Goal: Task Accomplishment & Management: Manage account settings

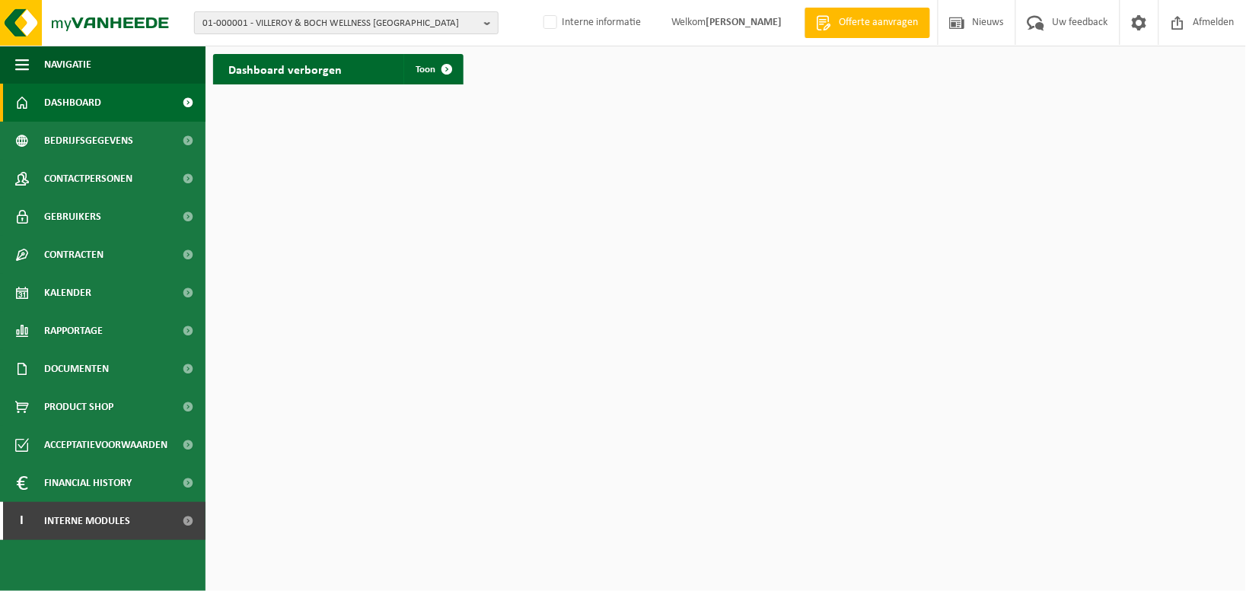
click at [488, 21] on b "button" at bounding box center [491, 22] width 14 height 21
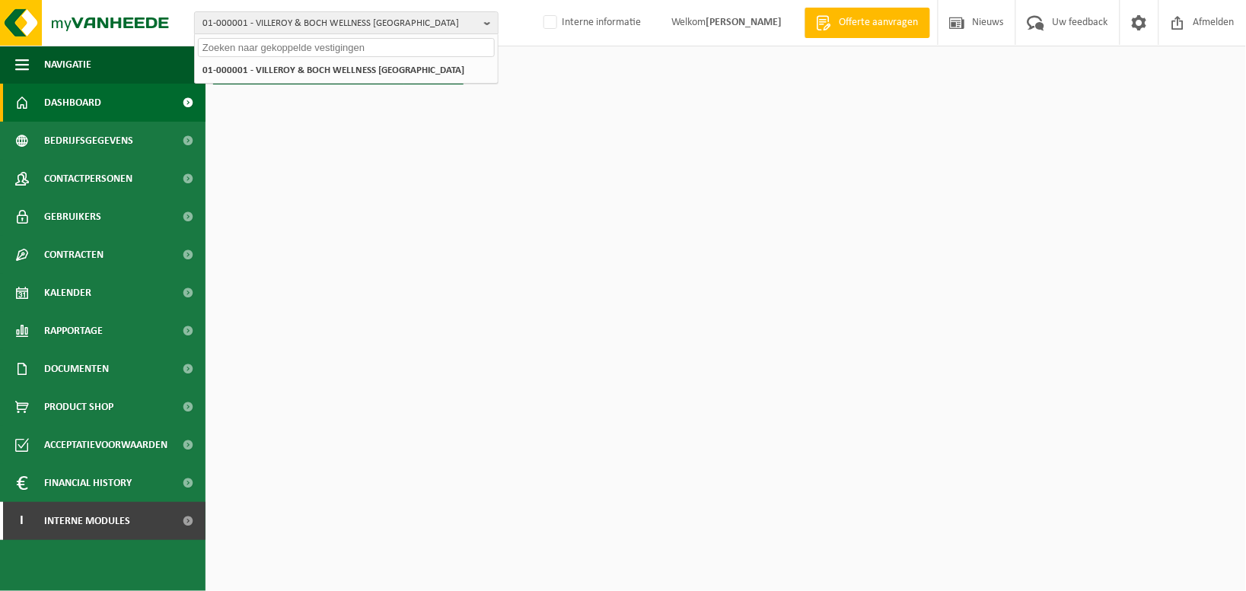
click at [333, 49] on input "text" at bounding box center [346, 47] width 297 height 19
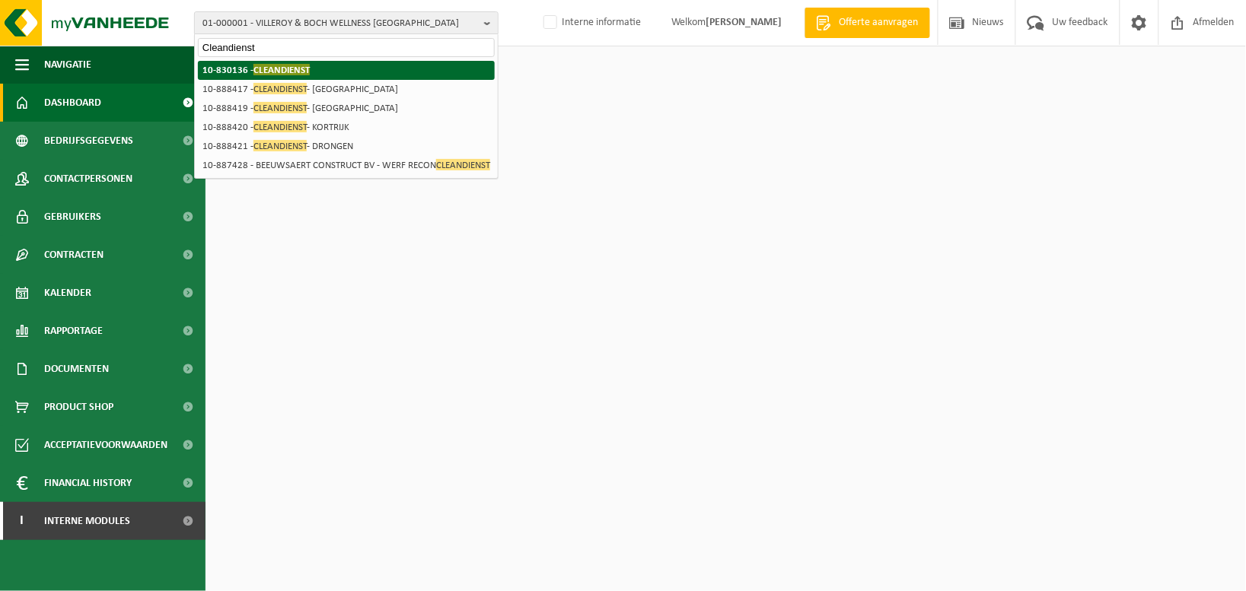
type input "Cleandienst"
click at [276, 71] on span "CLEANDIENST" at bounding box center [281, 69] width 56 height 11
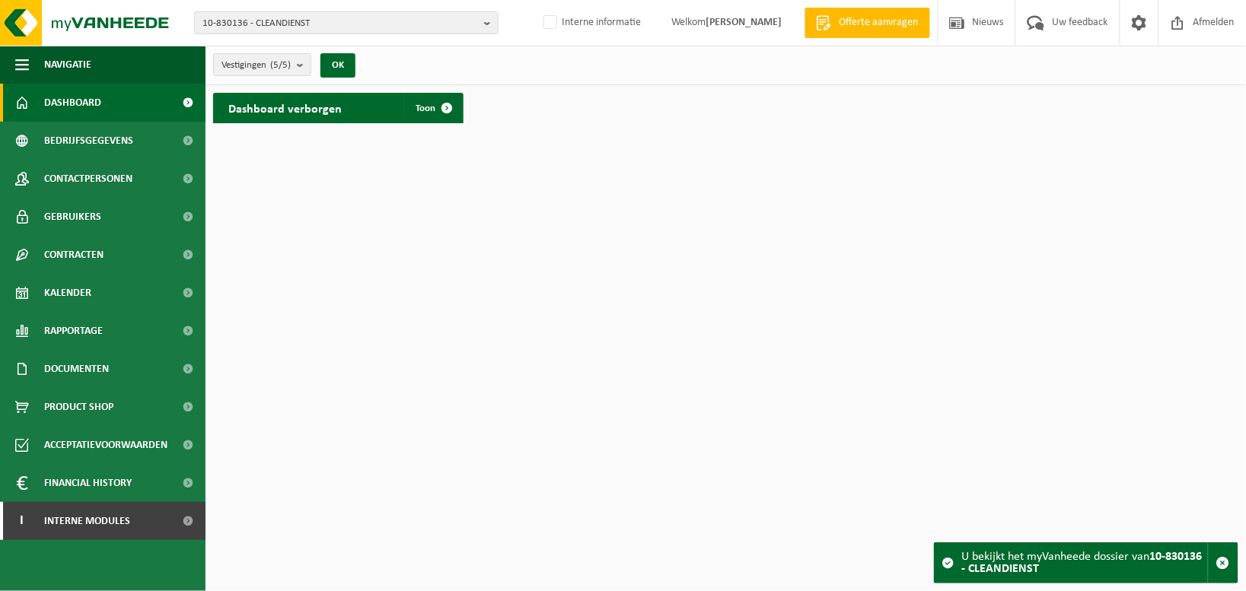
click at [289, 107] on h2 "Dashboard verborgen" at bounding box center [285, 108] width 144 height 30
click at [416, 110] on span "Toon" at bounding box center [426, 109] width 20 height 10
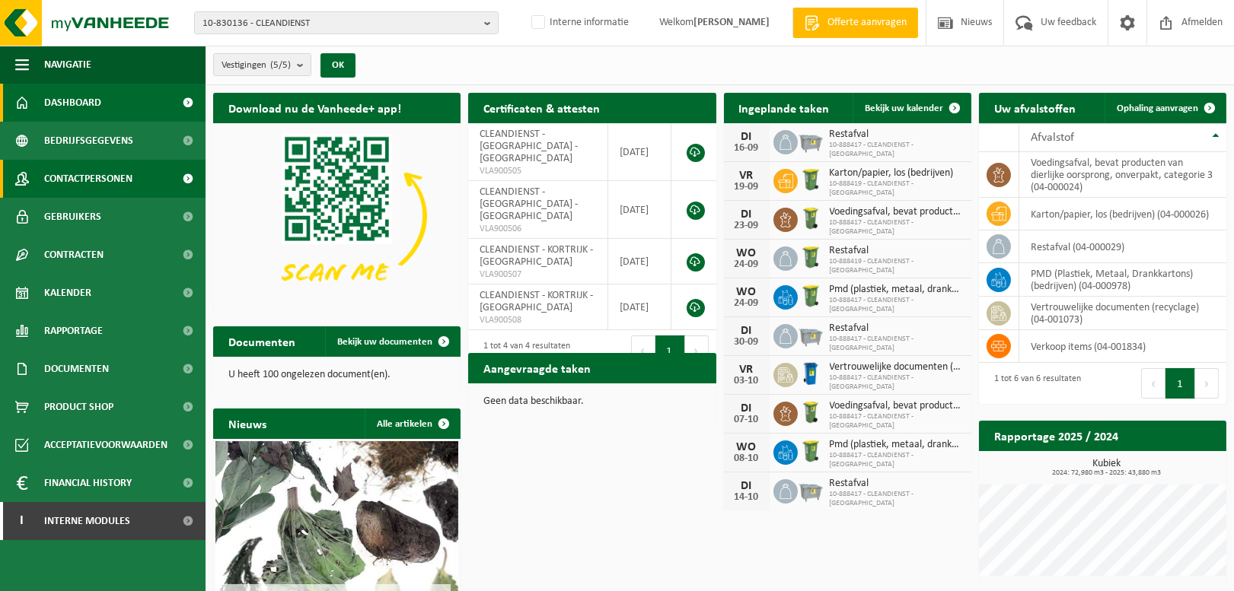
click at [94, 168] on span "Contactpersonen" at bounding box center [88, 179] width 88 height 38
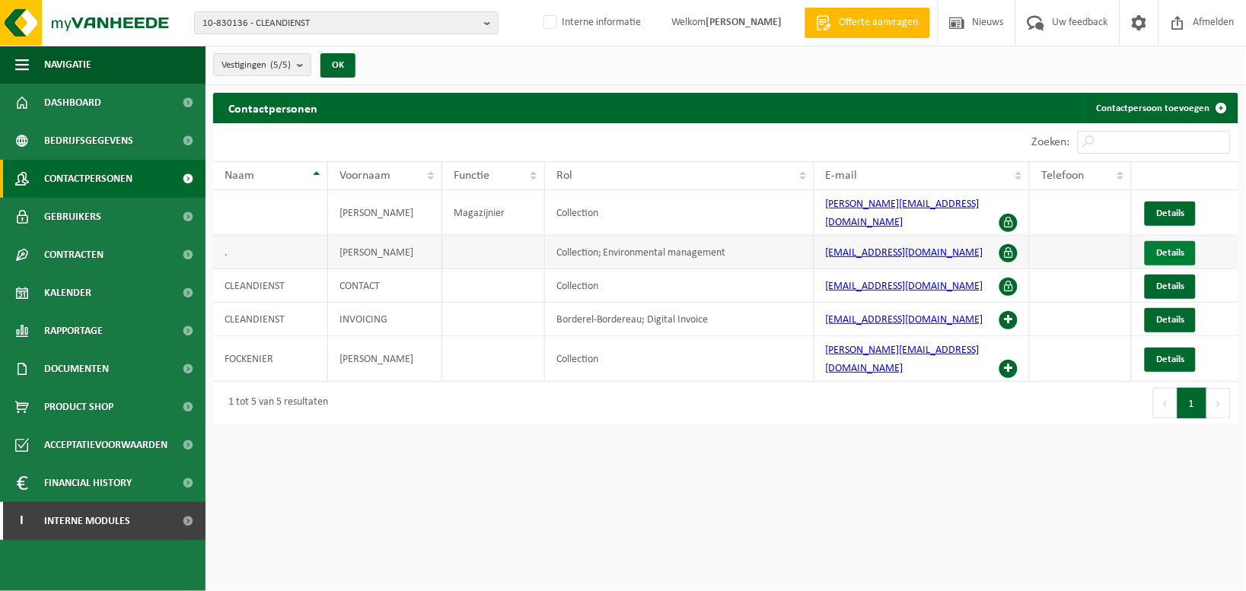
click at [1177, 248] on span "Details" at bounding box center [1170, 253] width 28 height 10
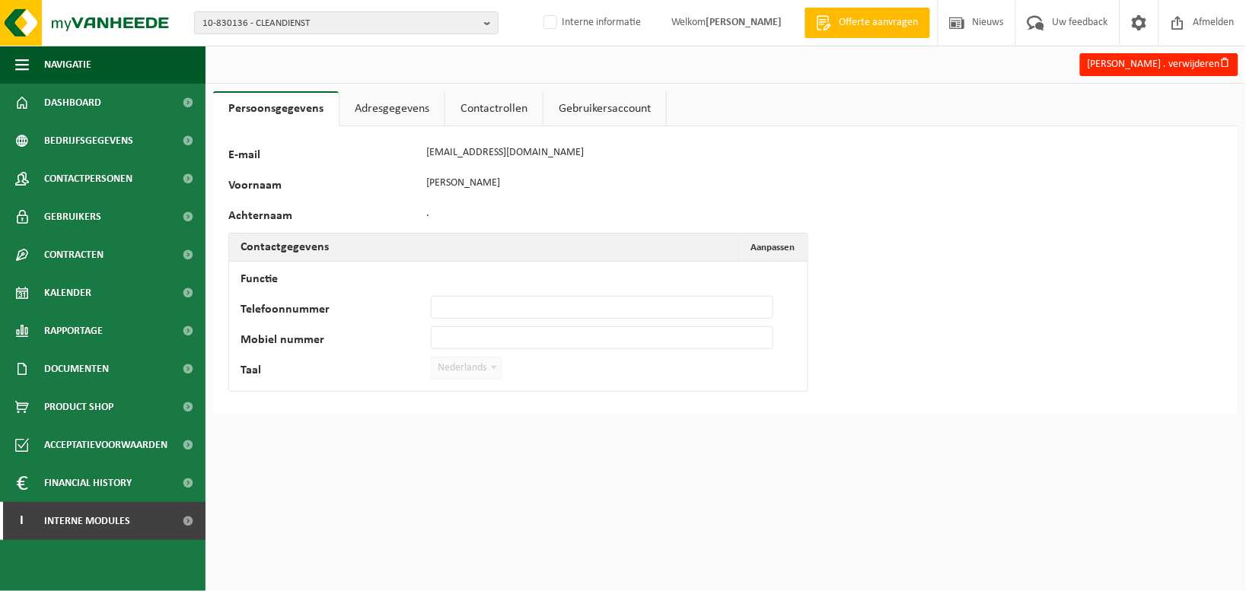
click at [610, 104] on link "Gebruikersaccount" at bounding box center [604, 108] width 123 height 35
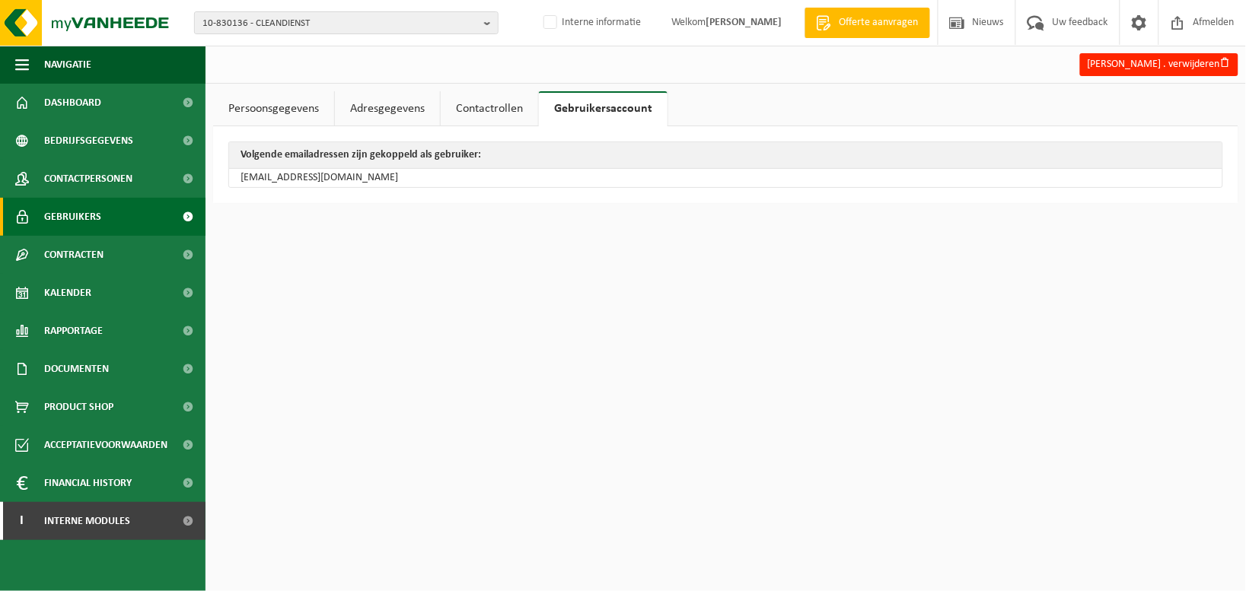
click at [78, 221] on span "Gebruikers" at bounding box center [72, 217] width 57 height 38
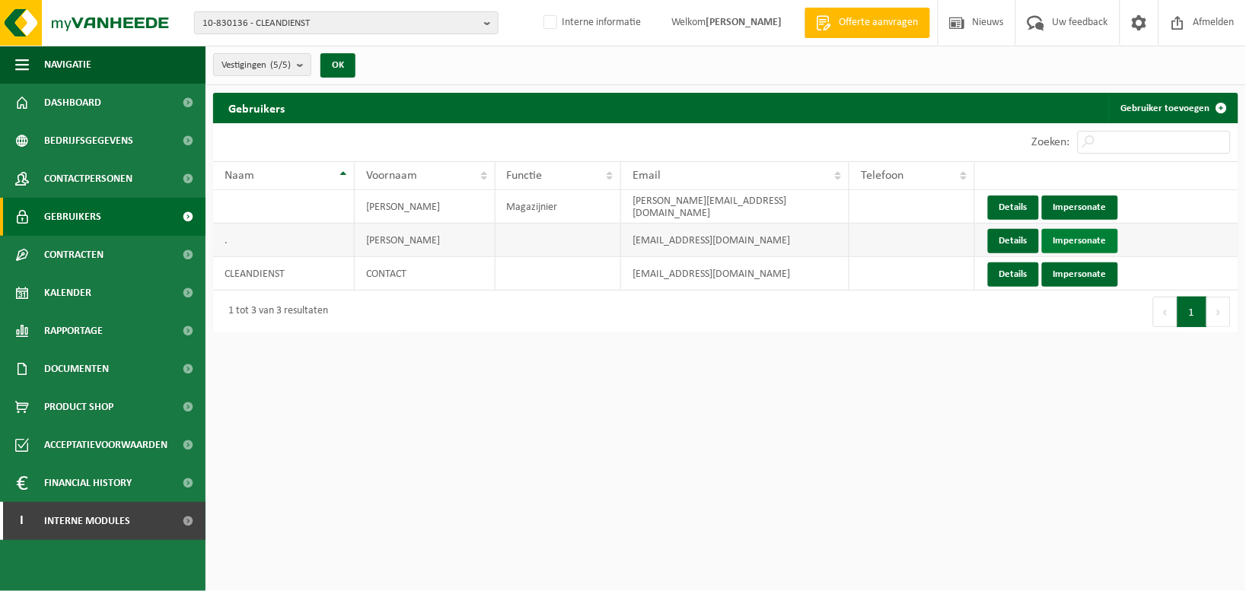
click at [1090, 237] on link "Impersonate" at bounding box center [1080, 241] width 76 height 24
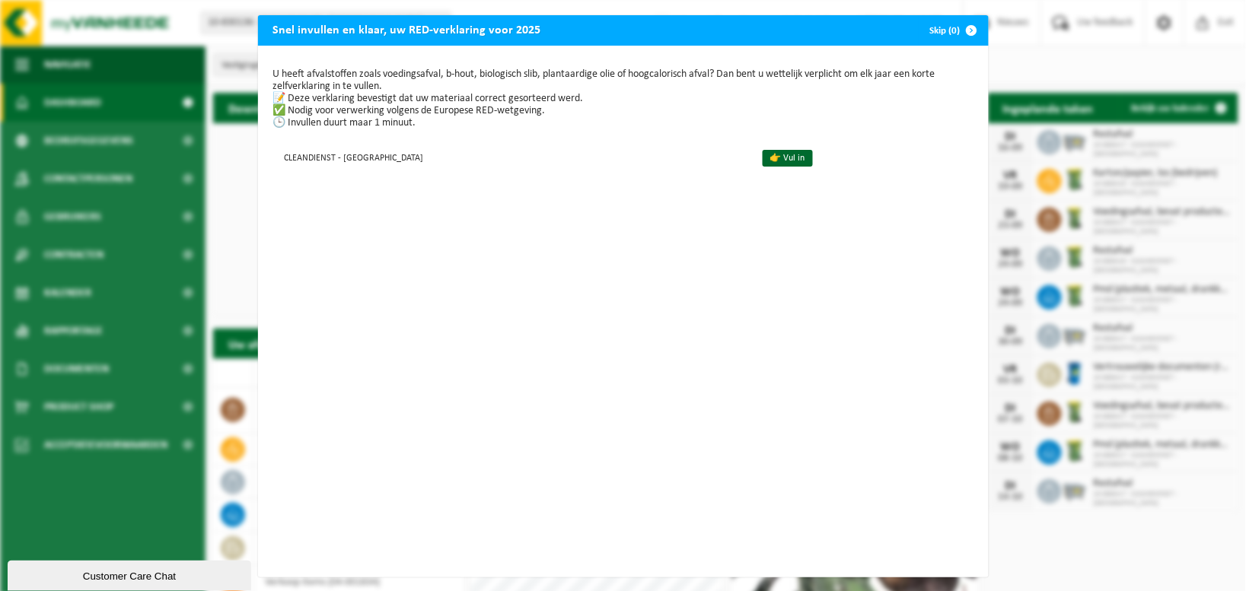
click at [964, 28] on span "button" at bounding box center [972, 30] width 30 height 30
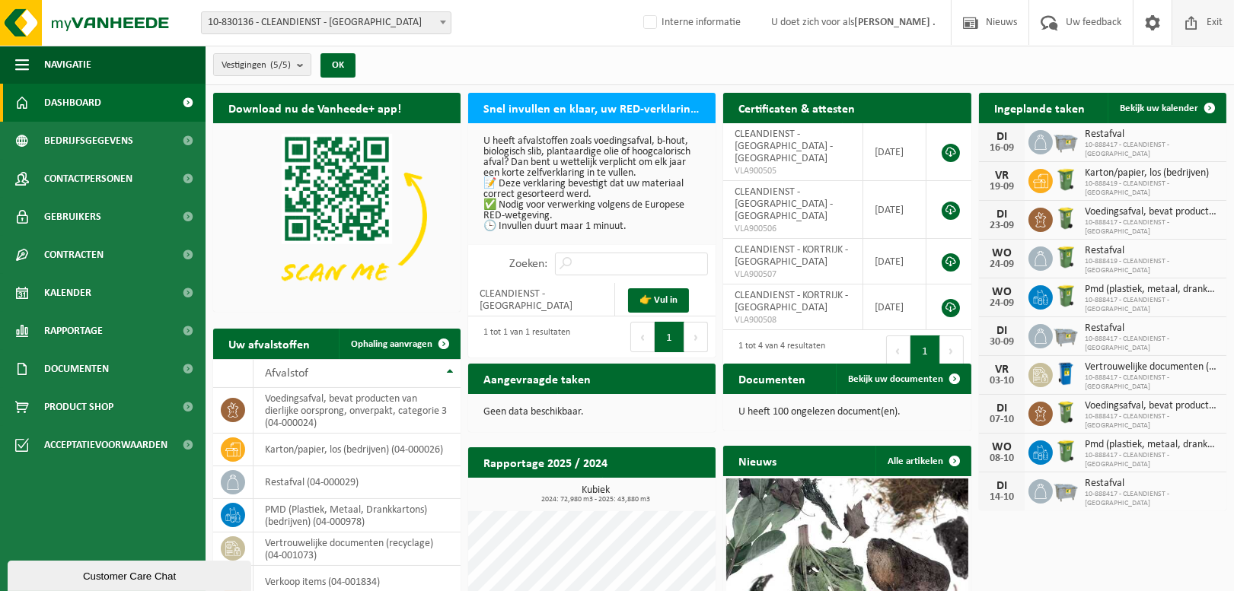
click at [1199, 16] on span at bounding box center [1191, 22] width 23 height 45
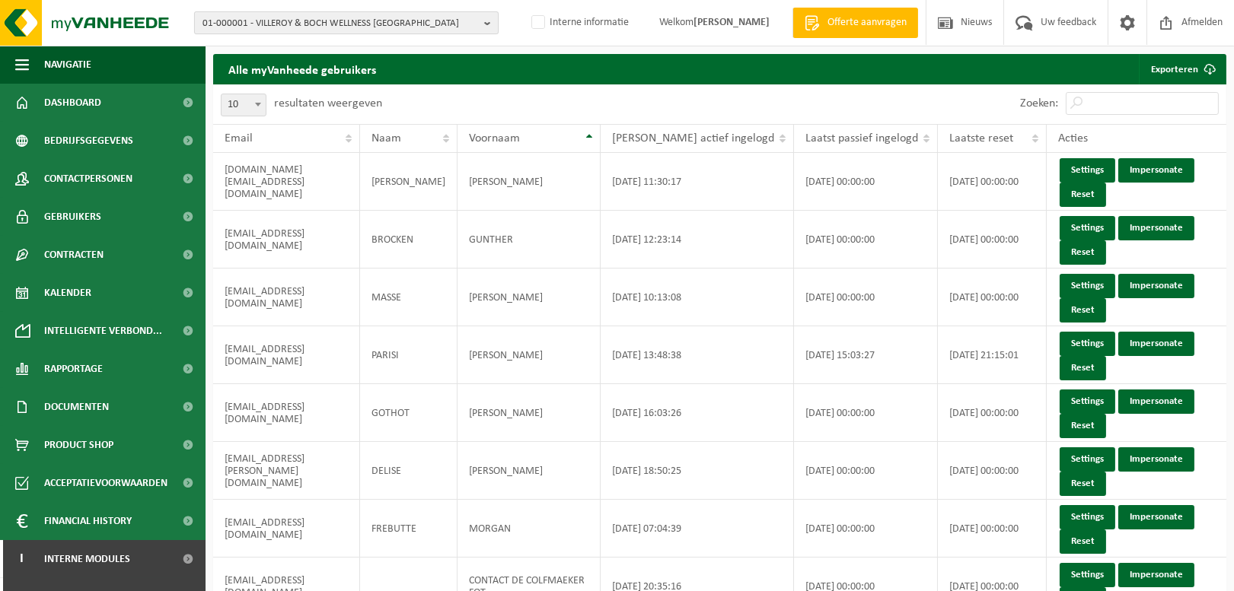
click at [486, 21] on b "button" at bounding box center [491, 22] width 14 height 21
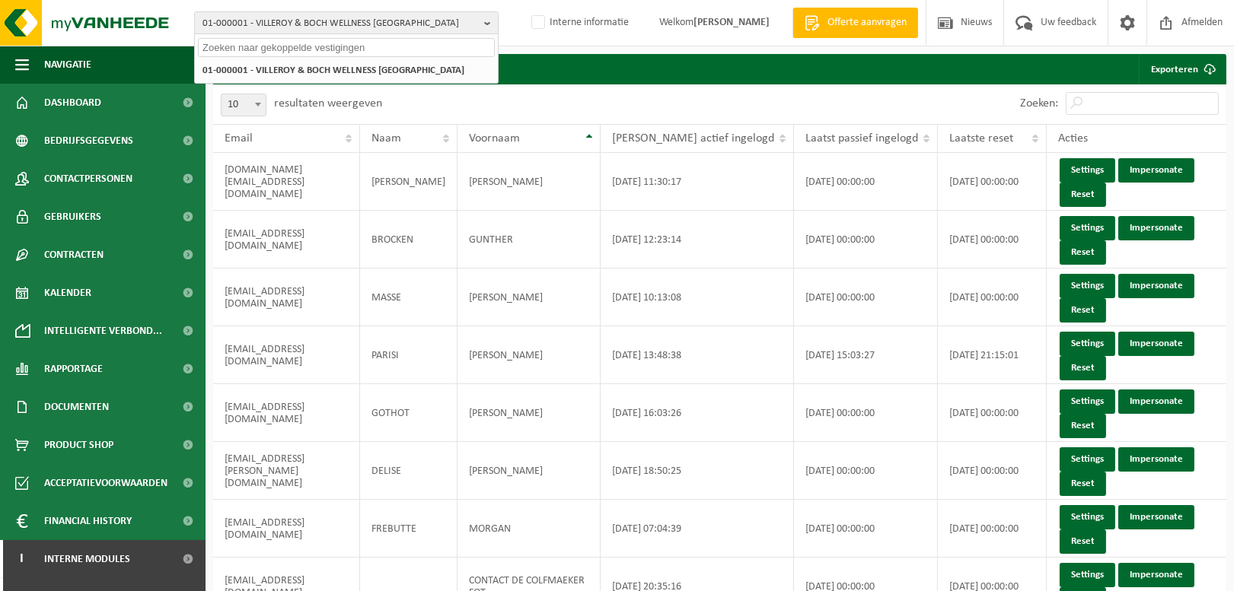
click at [381, 46] on input "text" at bounding box center [346, 47] width 297 height 19
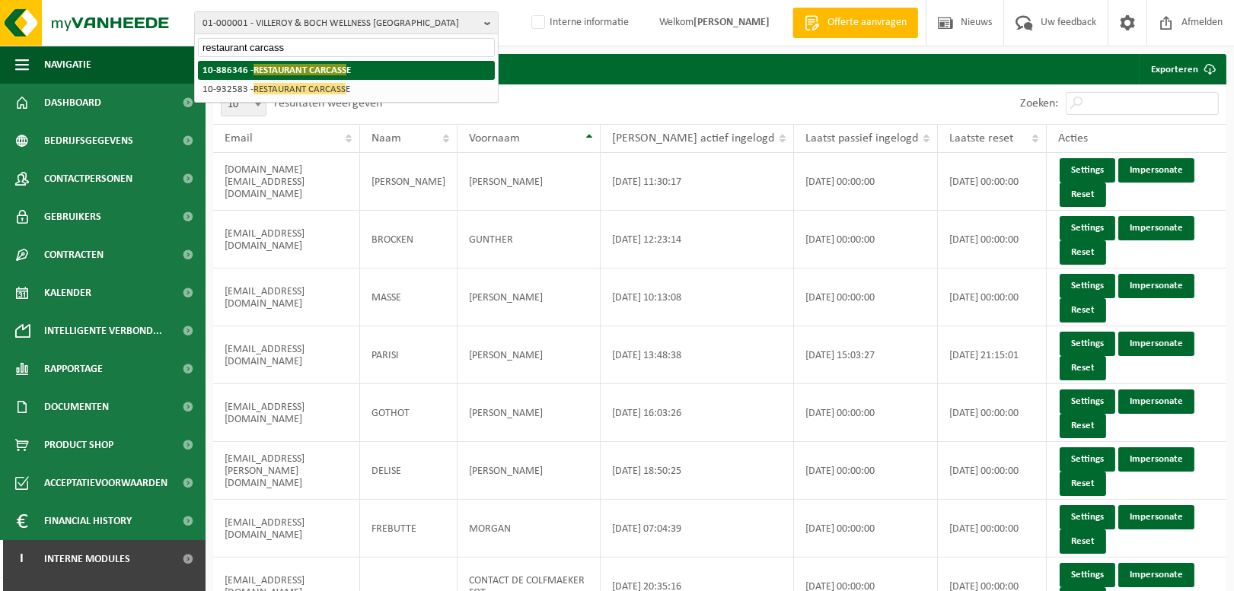
type input "restaurant carcass"
click at [260, 72] on span "RESTAURANT CARCASS" at bounding box center [299, 69] width 93 height 11
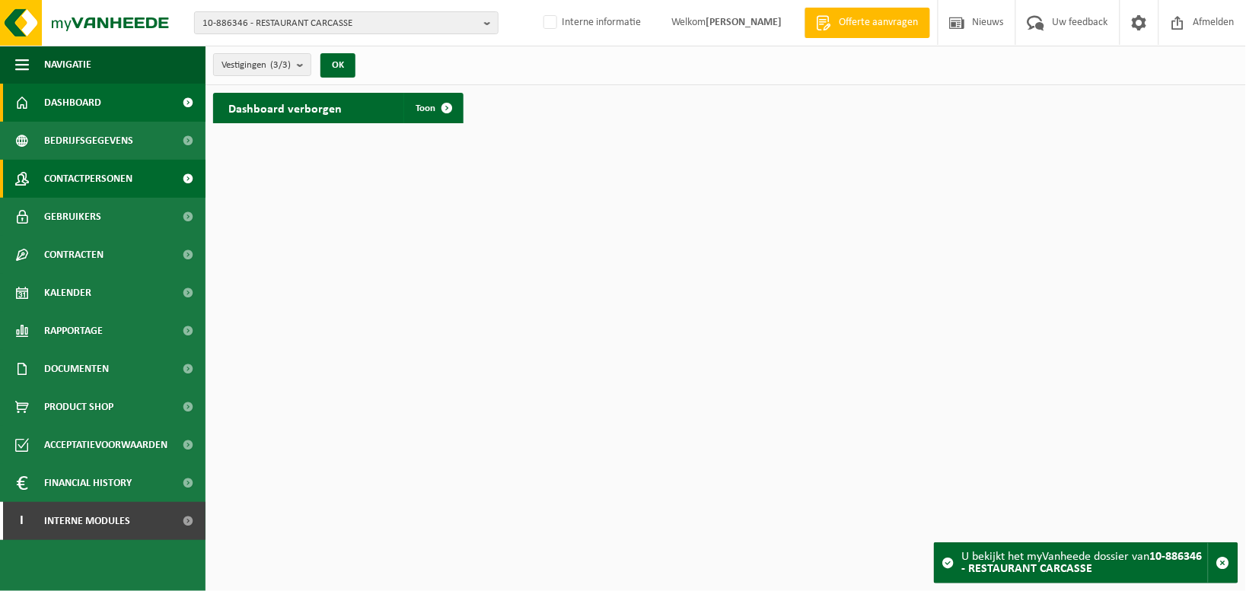
click at [62, 175] on span "Contactpersonen" at bounding box center [88, 179] width 88 height 38
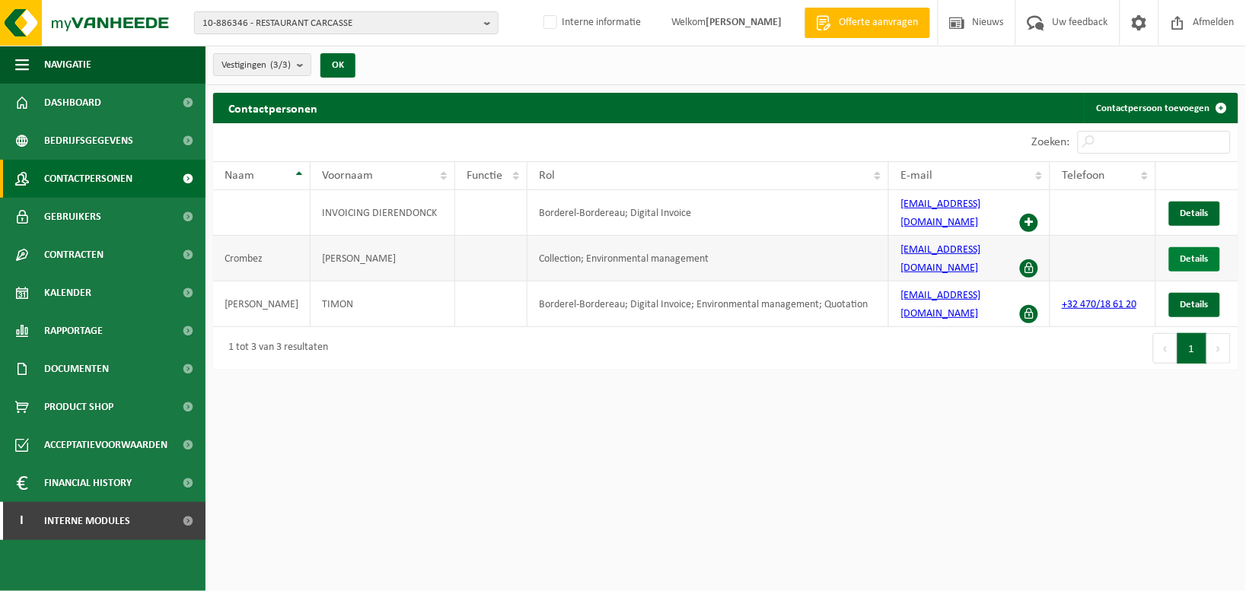
click at [1175, 247] on link "Details" at bounding box center [1194, 259] width 51 height 24
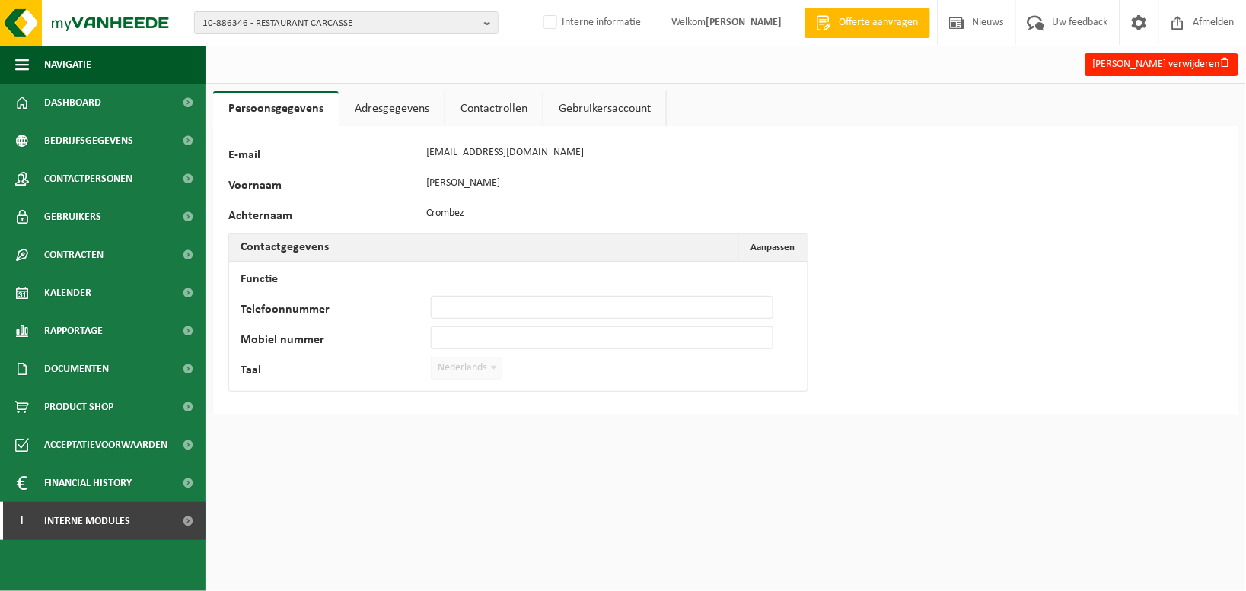
click at [613, 110] on link "Gebruikersaccount" at bounding box center [604, 108] width 123 height 35
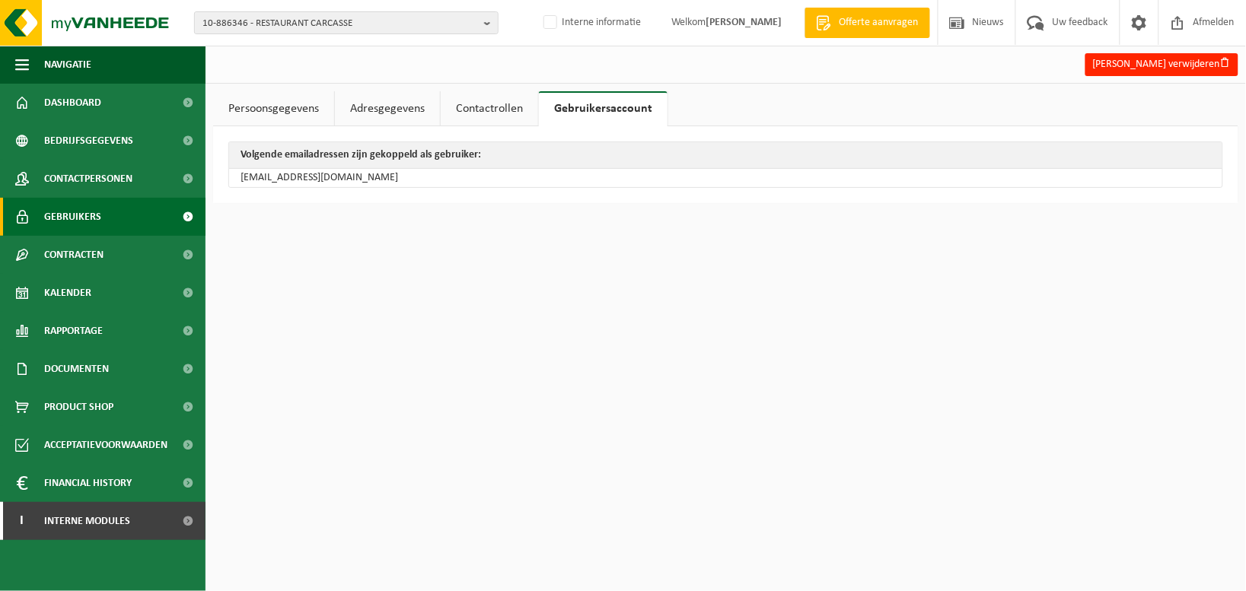
click at [88, 222] on span "Gebruikers" at bounding box center [72, 217] width 57 height 38
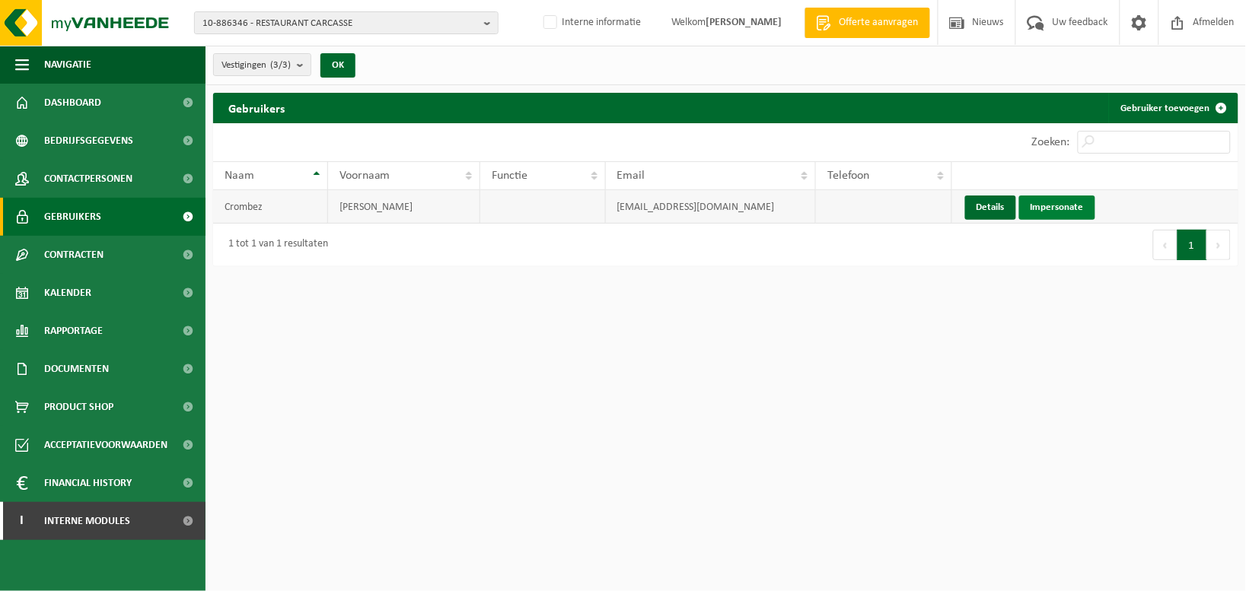
click at [1084, 207] on link "Impersonate" at bounding box center [1057, 208] width 76 height 24
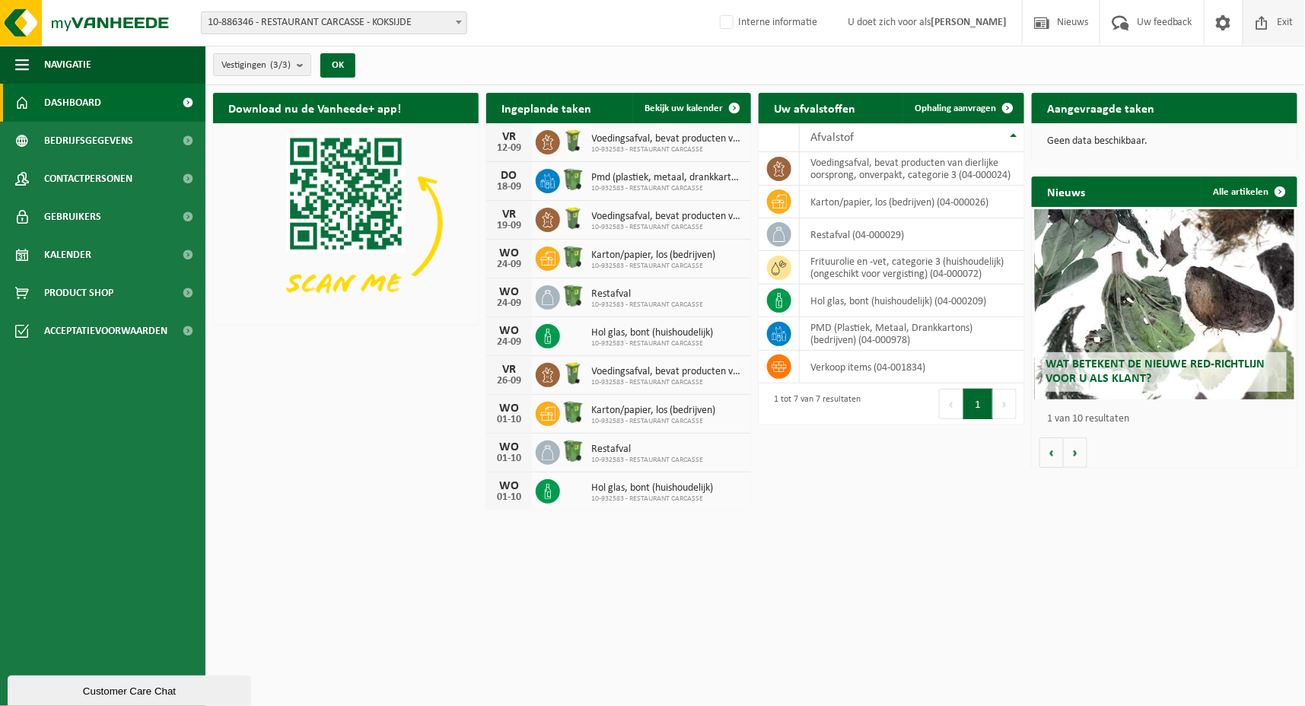
click at [1245, 24] on span at bounding box center [1262, 22] width 23 height 45
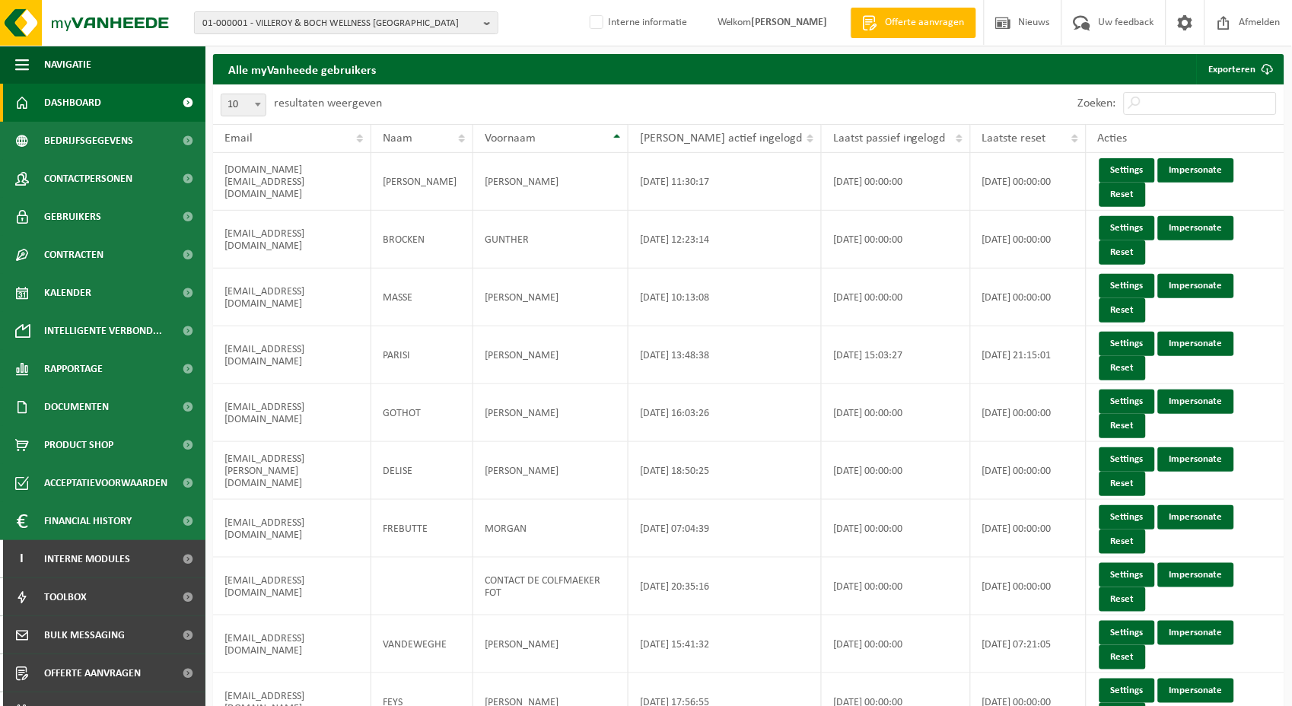
click at [102, 100] on link "Dashboard" at bounding box center [102, 103] width 205 height 38
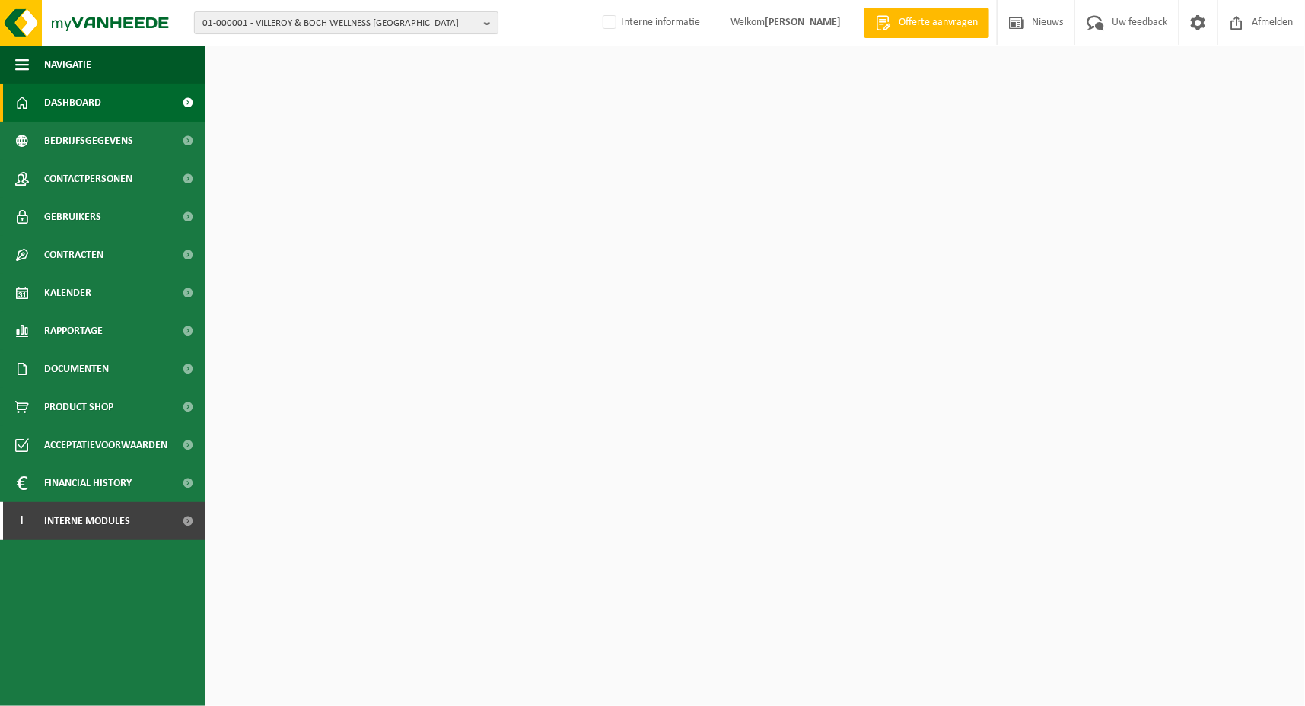
click at [490, 21] on b "button" at bounding box center [491, 22] width 14 height 21
click at [451, 47] on input "text" at bounding box center [346, 47] width 297 height 19
type input "10-886346"
click at [354, 72] on li "10-886346 - RESTAURANT CARCASSE" at bounding box center [346, 70] width 297 height 19
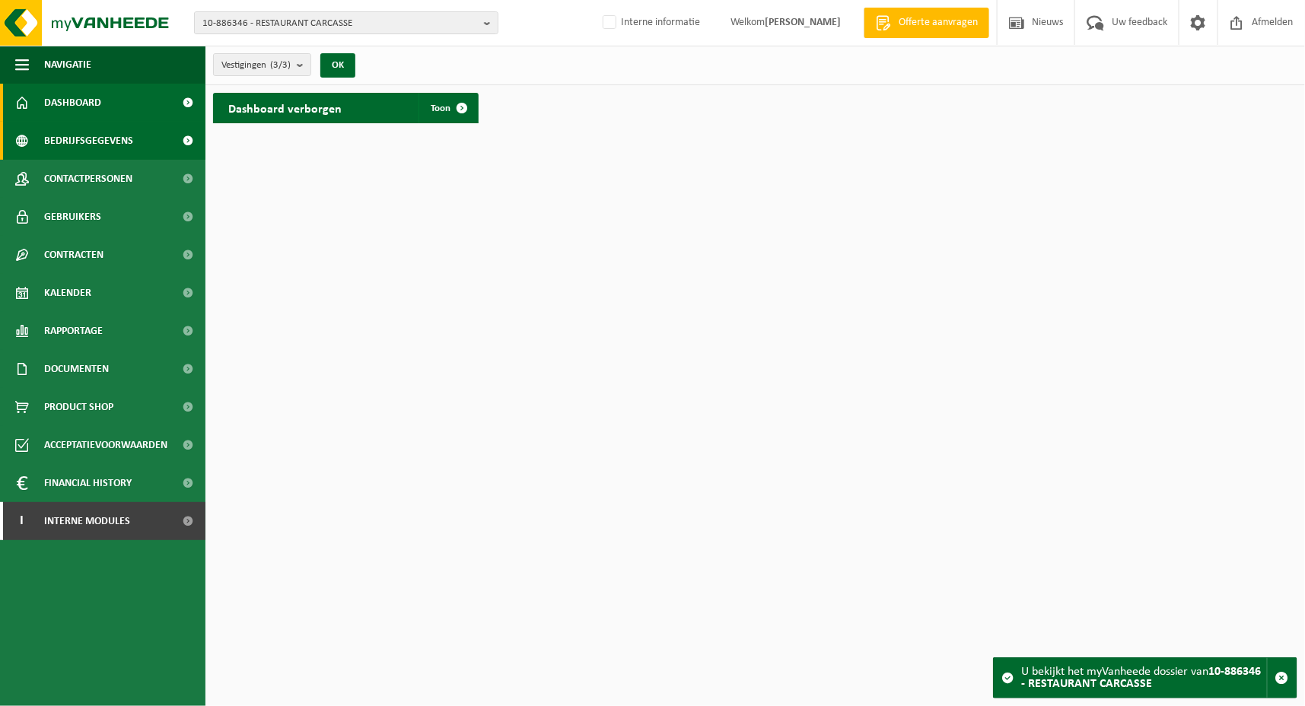
click at [94, 139] on span "Bedrijfsgegevens" at bounding box center [88, 141] width 89 height 38
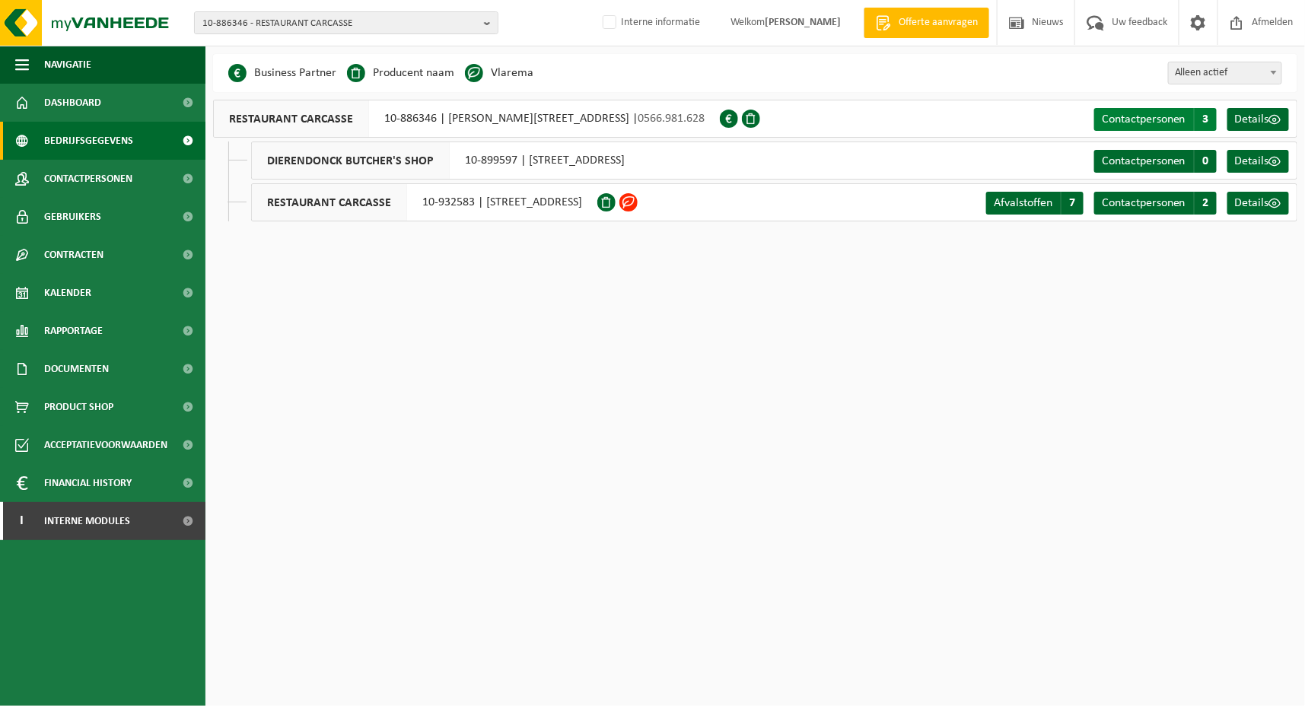
click at [1164, 119] on span "Contactpersonen" at bounding box center [1144, 119] width 84 height 12
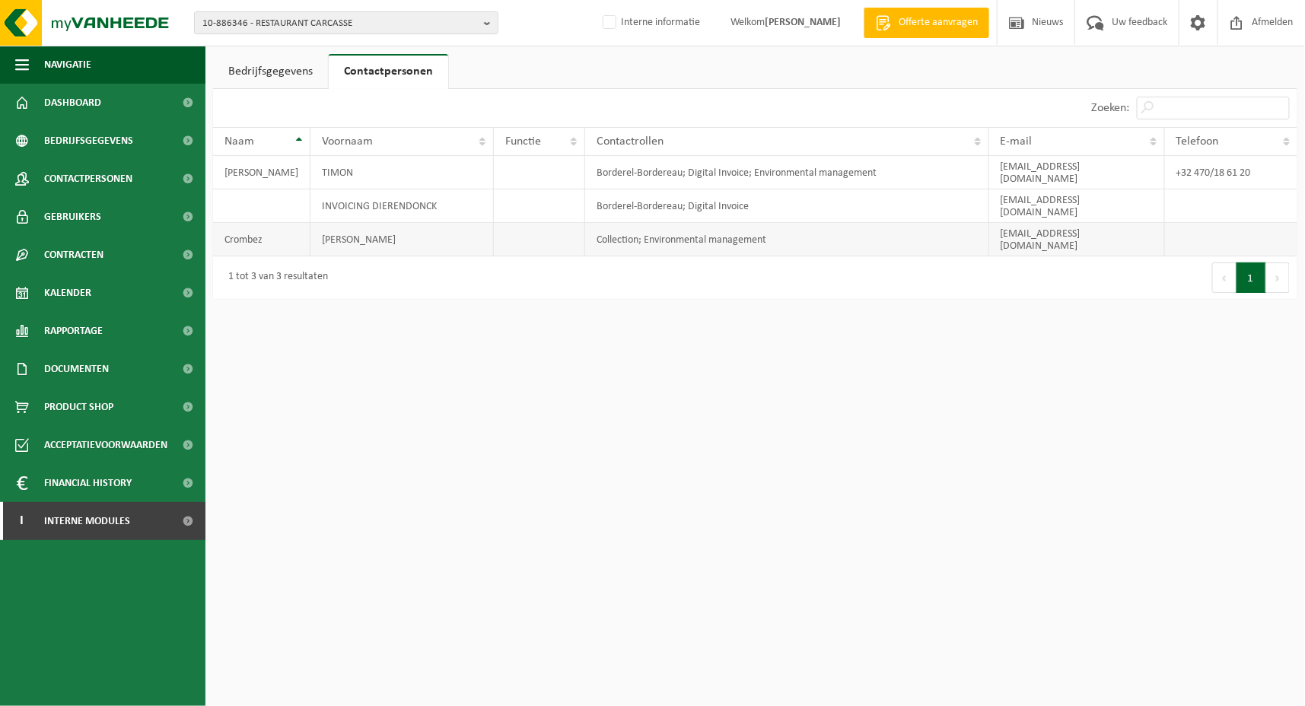
click at [785, 223] on td "Collection; Environmental management" at bounding box center [787, 239] width 404 height 33
click at [78, 210] on span "Gebruikers" at bounding box center [72, 217] width 57 height 38
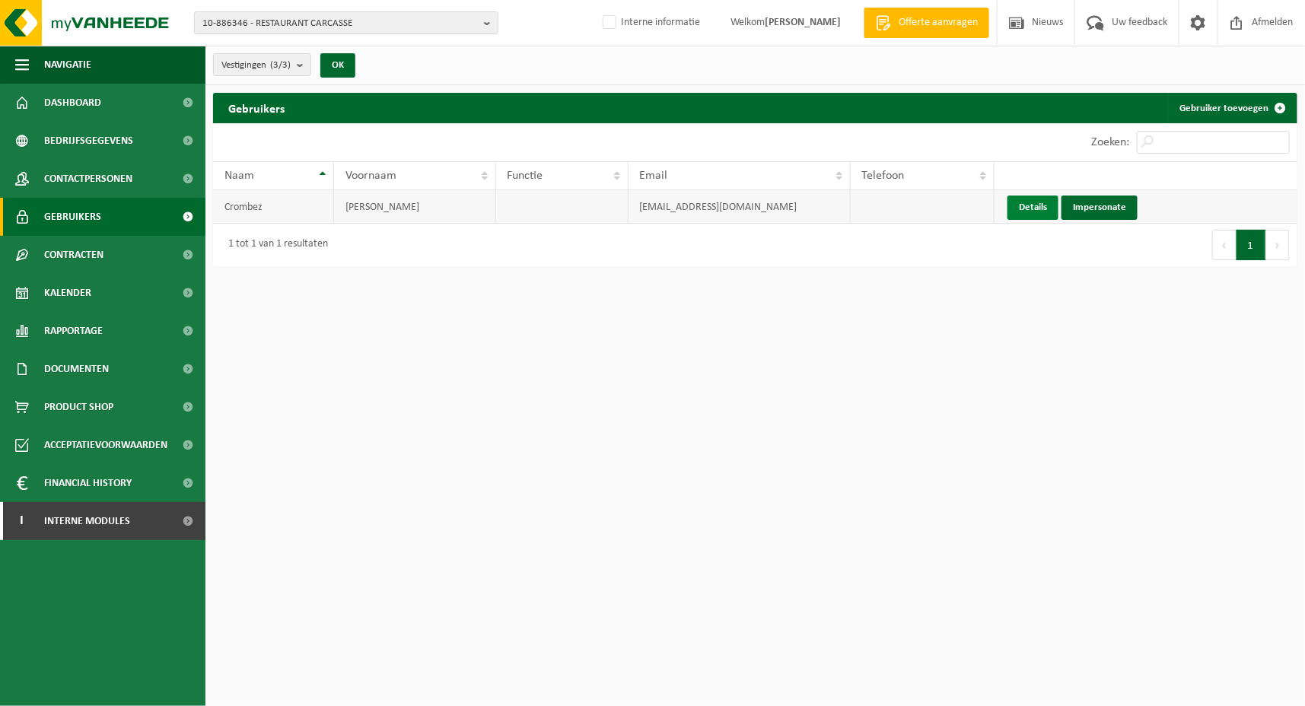
click at [1035, 213] on link "Details" at bounding box center [1033, 208] width 51 height 24
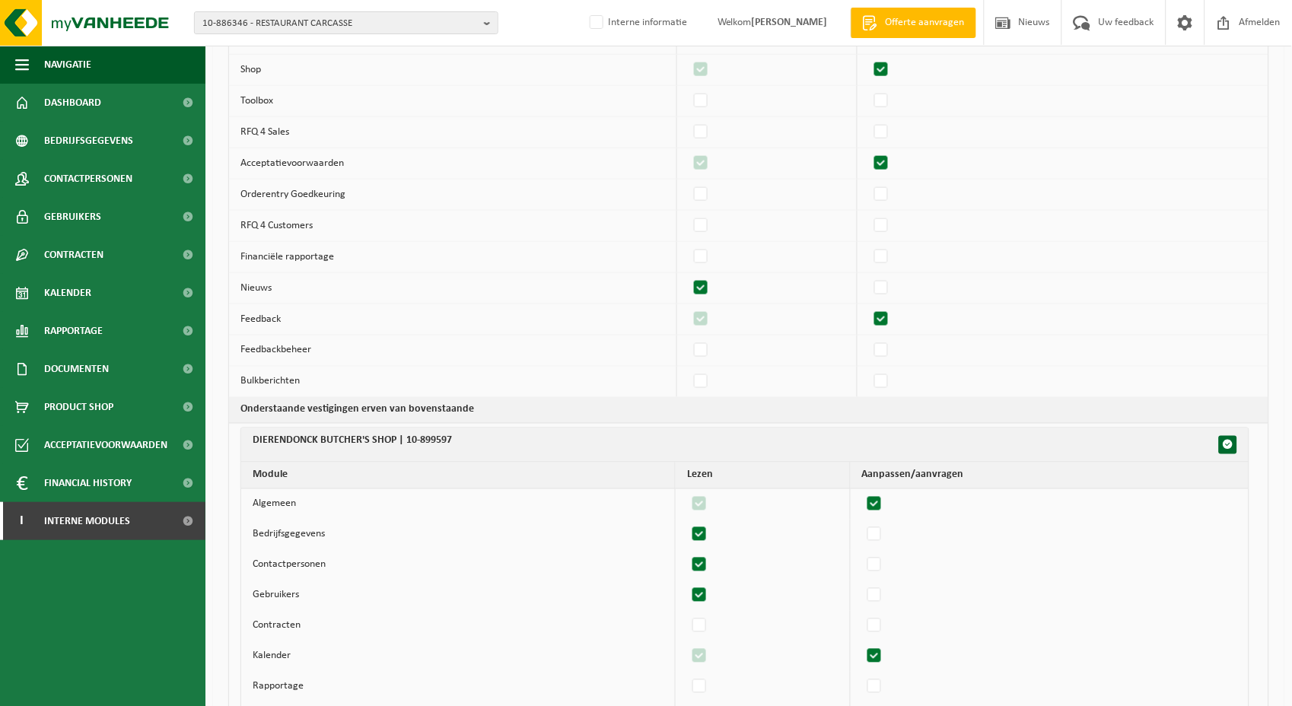
scroll to position [169, 0]
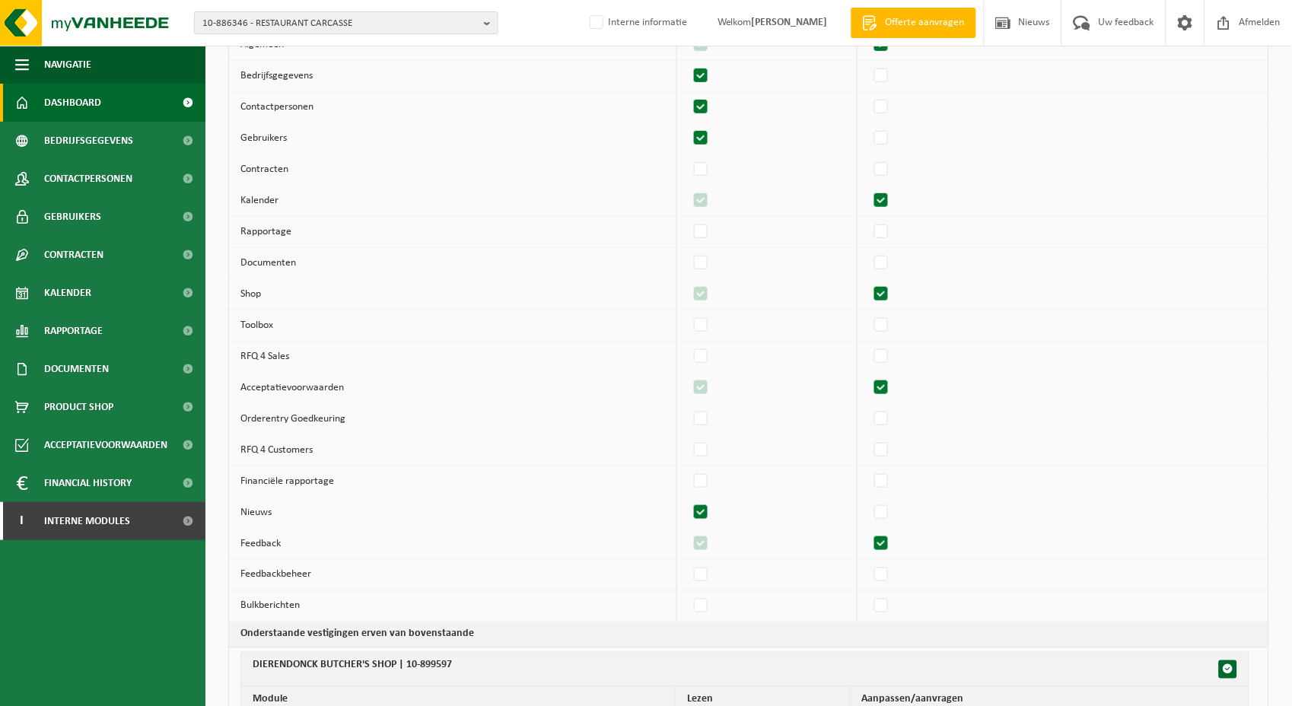
click at [80, 112] on span "Dashboard" at bounding box center [72, 103] width 57 height 38
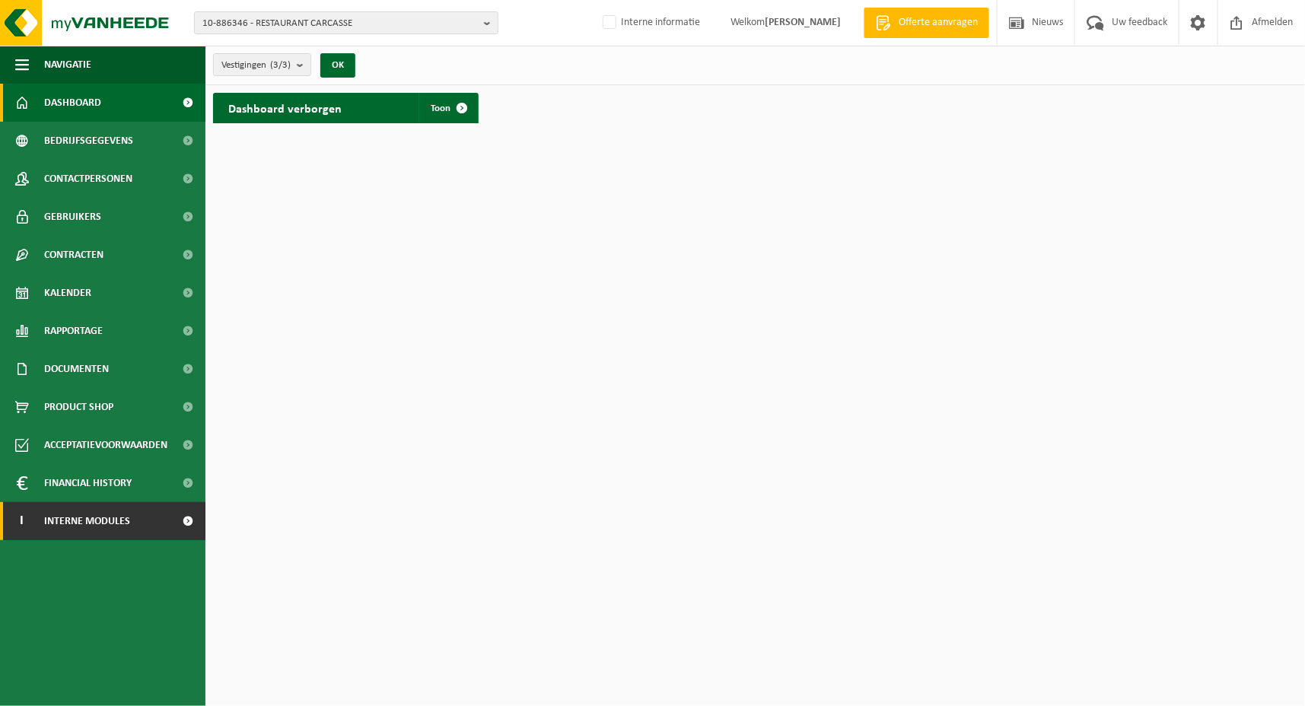
click at [130, 525] on link "I Interne modules" at bounding box center [102, 521] width 205 height 38
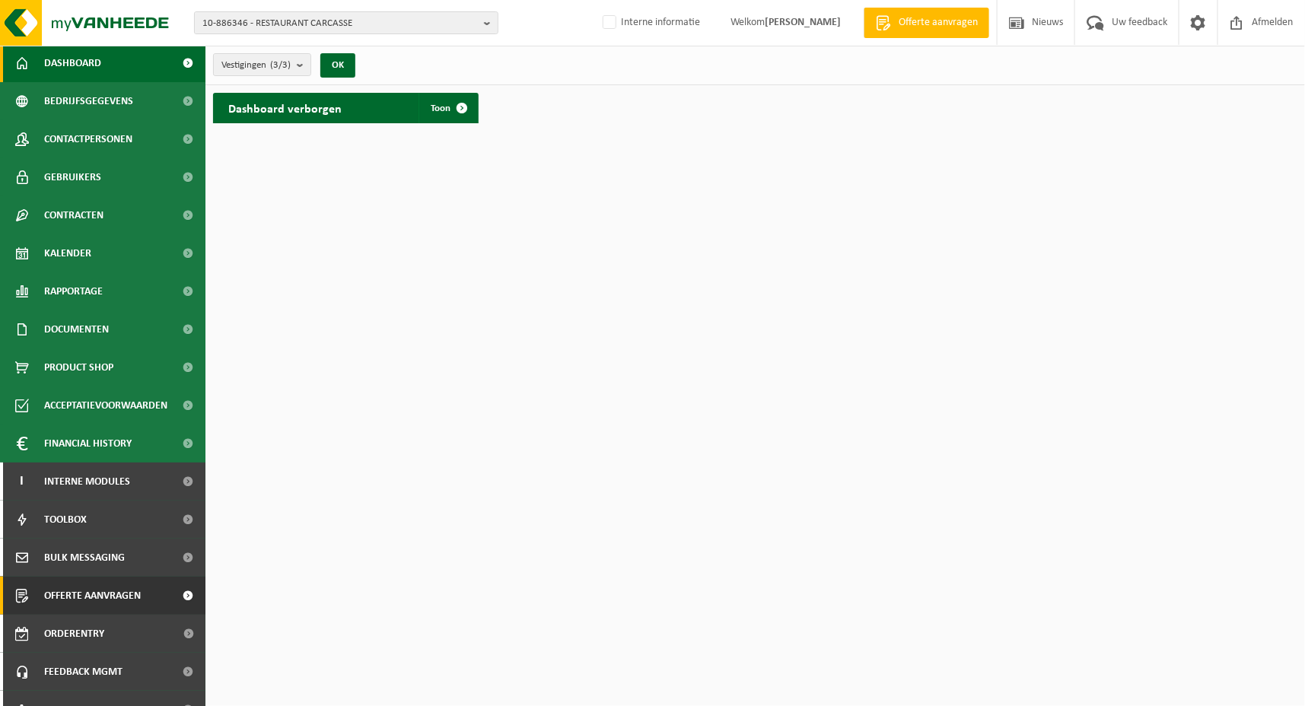
scroll to position [62, 0]
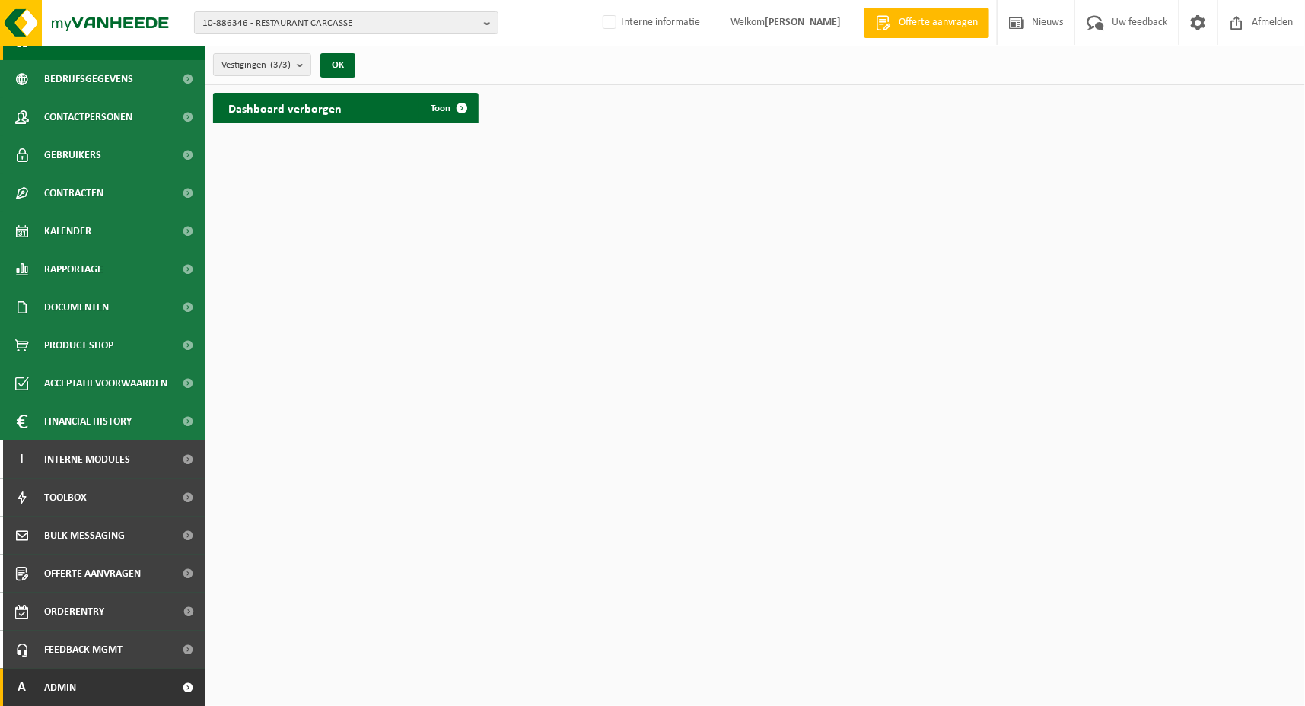
click at [84, 674] on link "A Admin" at bounding box center [102, 688] width 205 height 38
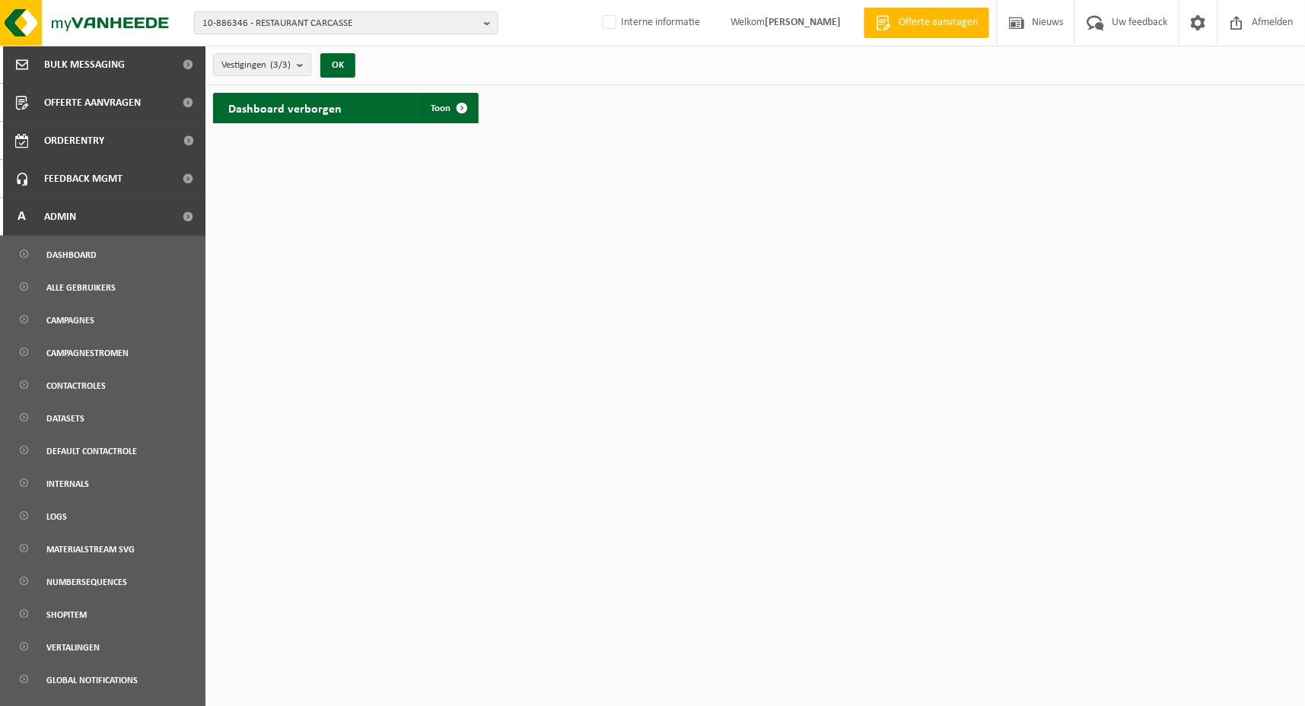
scroll to position [569, 0]
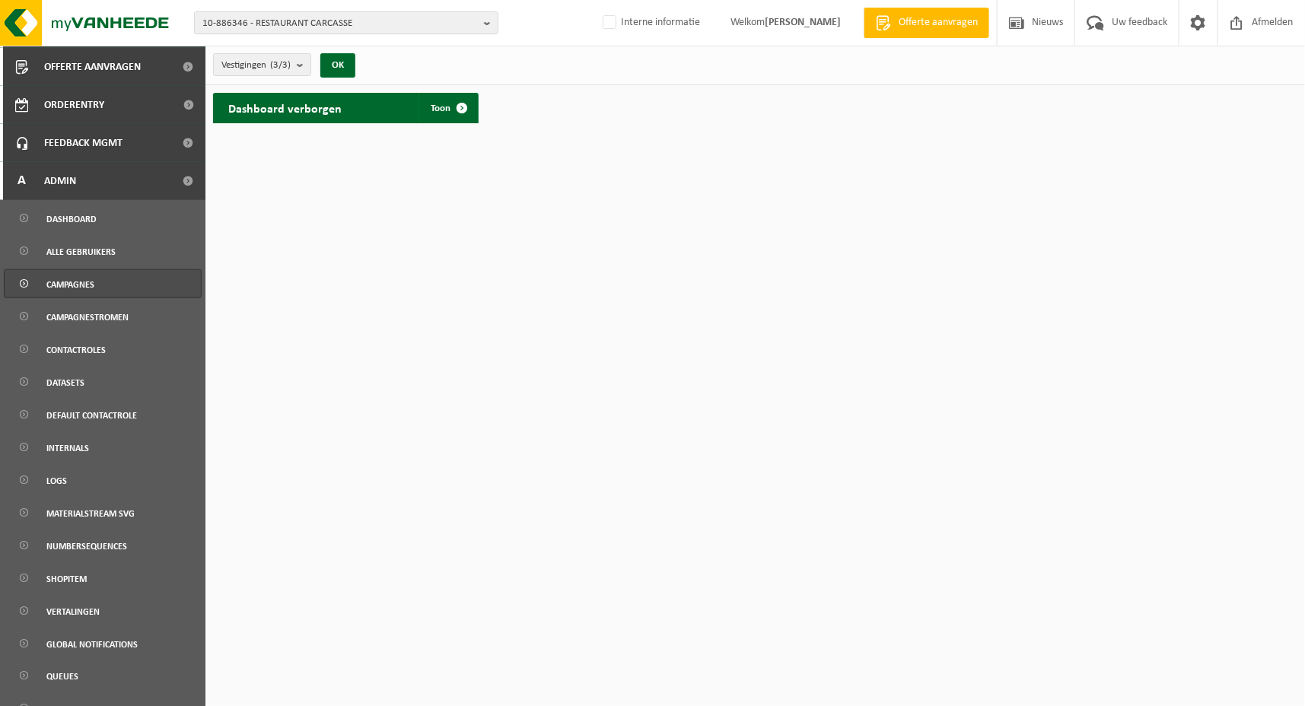
click at [76, 275] on span "Campagnes" at bounding box center [70, 284] width 48 height 29
